Goal: Understand process/instructions: Learn how to perform a task or action

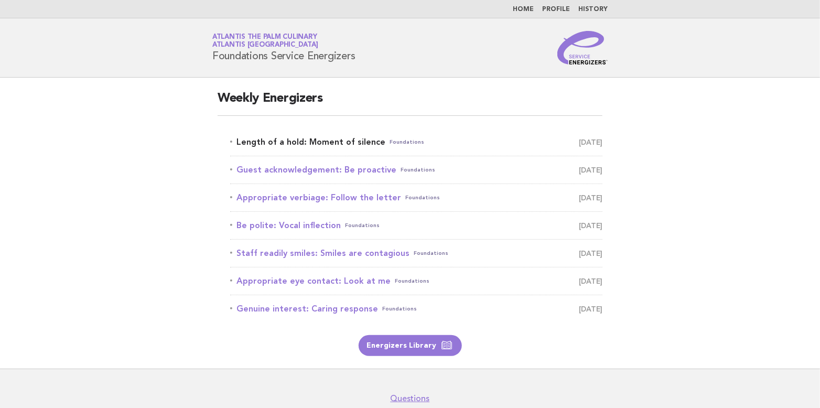
click at [339, 143] on link "Length of a hold: Moment of silence Foundations [DATE]" at bounding box center [416, 142] width 372 height 15
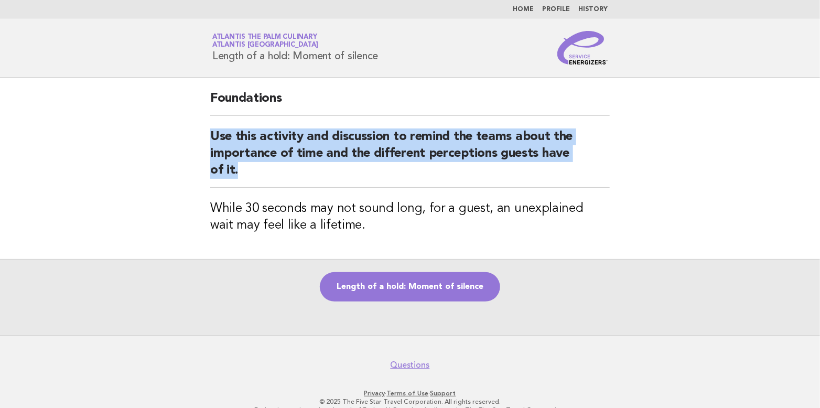
drag, startPoint x: 207, startPoint y: 131, endPoint x: 427, endPoint y: 183, distance: 226.3
click at [427, 183] on div "Foundations Use this activity and discussion to remind the teams about the impo…" at bounding box center [410, 168] width 425 height 181
copy h2 "Use this activity and discussion to remind the teams about the importance of ti…"
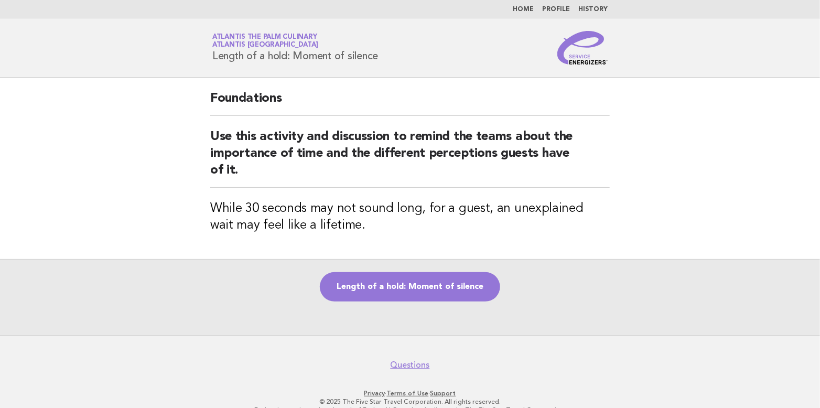
click at [560, 301] on div "Length of a hold: Moment of silence" at bounding box center [410, 297] width 820 height 76
click at [434, 277] on link "Length of a hold: Moment of silence" at bounding box center [410, 286] width 180 height 29
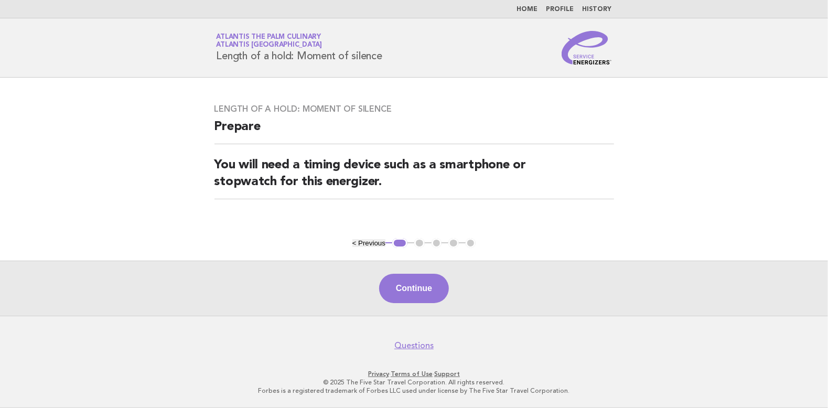
drag, startPoint x: 218, startPoint y: 53, endPoint x: 395, endPoint y: 63, distance: 178.0
click at [395, 63] on div "Service Energizers Atlantis The Palm Culinary Atlantis [GEOGRAPHIC_DATA] Length…" at bounding box center [414, 48] width 425 height 34
copy h1 "Length of a hold: Moment of silence"
click at [416, 287] on button "Continue" at bounding box center [414, 288] width 70 height 29
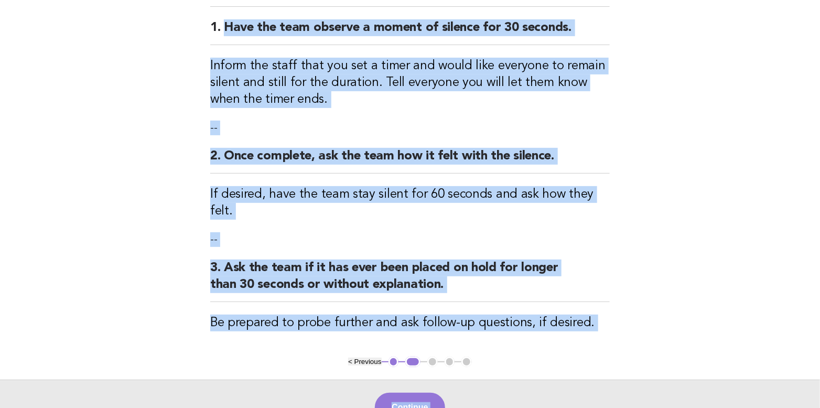
scroll to position [224, 0]
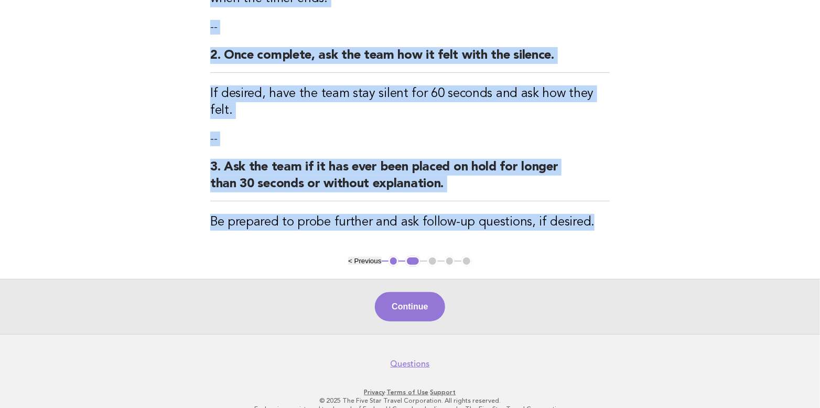
drag, startPoint x: 226, startPoint y: 149, endPoint x: 599, endPoint y: 204, distance: 377.3
click at [599, 204] on div "Length of a hold: Moment of silence Activity 1. Have the team observe a moment …" at bounding box center [410, 54] width 425 height 403
copy div "Have the team observe a moment of silence for 30 seconds. Inform the staff that…"
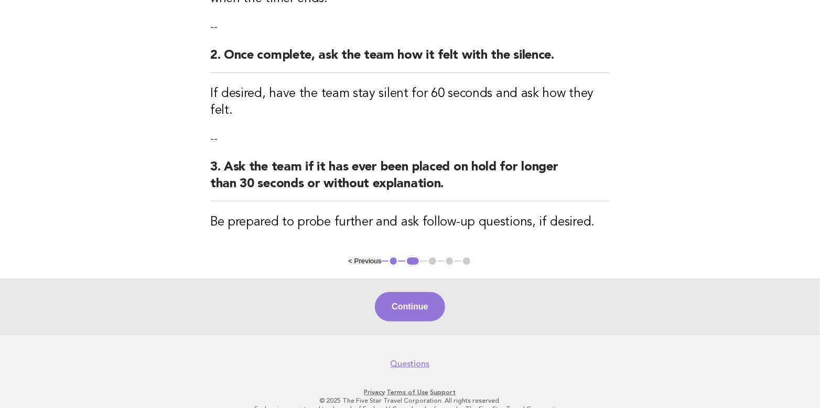
click at [500, 289] on div "Continue" at bounding box center [410, 306] width 820 height 55
click at [397, 292] on button "Continue" at bounding box center [410, 306] width 70 height 29
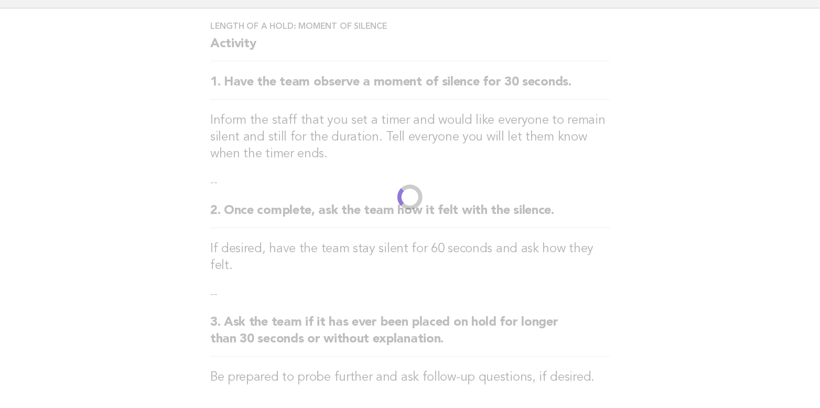
scroll to position [0, 0]
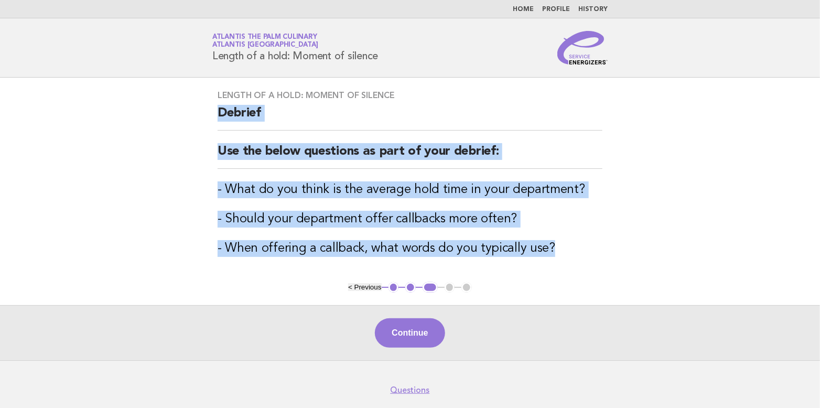
drag, startPoint x: 216, startPoint y: 107, endPoint x: 563, endPoint y: 255, distance: 376.9
click at [563, 255] on div "Length of a hold: Moment of silence Debrief Use the below questions as part of …" at bounding box center [410, 180] width 410 height 204
copy div "Debrief Use the below questions as part of your debrief: - What do you think is…"
click at [613, 255] on div "Length of a hold: Moment of silence Debrief Use the below questions as part of …" at bounding box center [410, 180] width 410 height 204
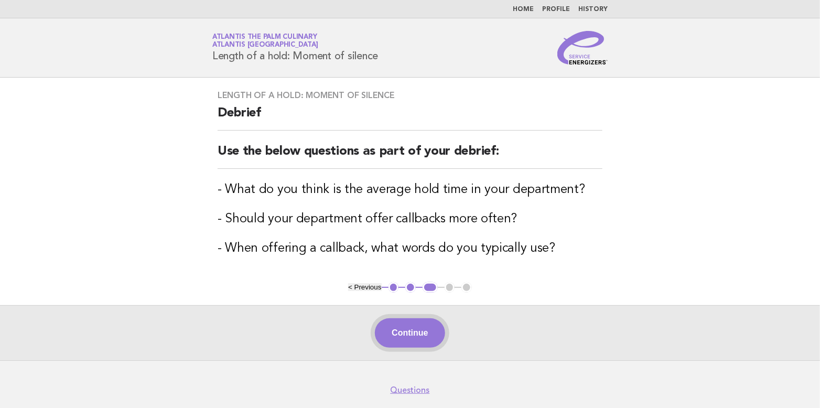
click at [406, 331] on button "Continue" at bounding box center [410, 332] width 70 height 29
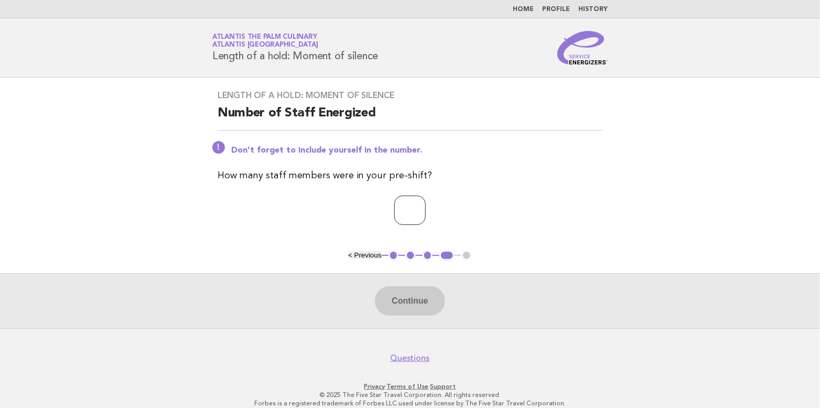
click at [426, 204] on input "*" at bounding box center [409, 210] width 31 height 29
type input "*"
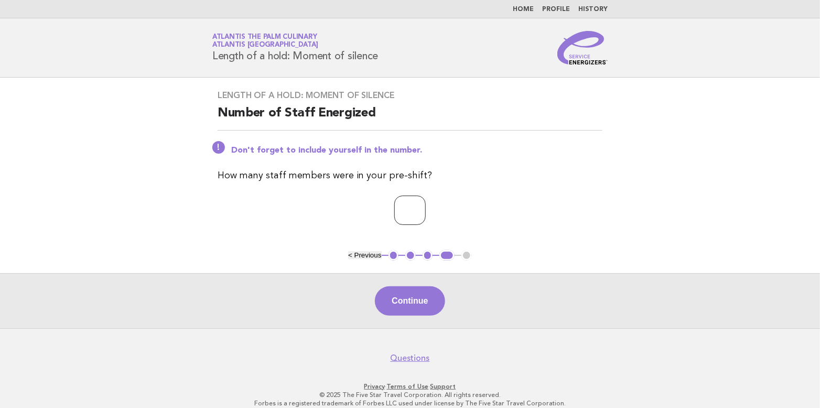
click at [426, 204] on input "*" at bounding box center [409, 210] width 31 height 29
click at [409, 297] on button "Continue" at bounding box center [410, 300] width 70 height 29
